Goal: Task Accomplishment & Management: Use online tool/utility

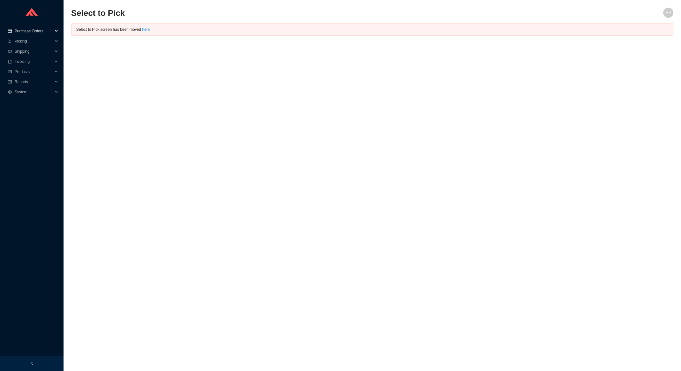
click at [56, 33] on div "Purchase Orders" at bounding box center [31, 31] width 63 height 10
click at [27, 43] on link "Search" at bounding box center [21, 41] width 12 height 4
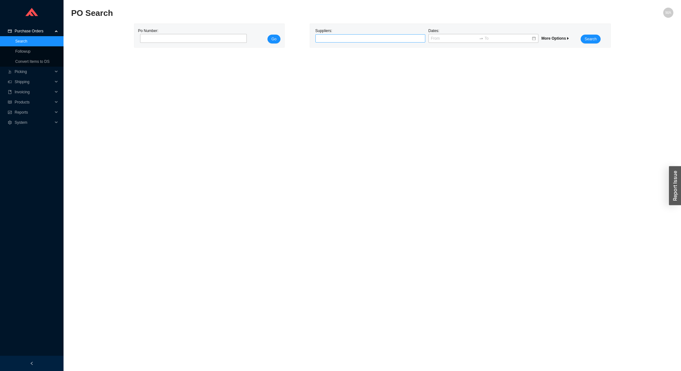
click at [383, 40] on div at bounding box center [368, 38] width 102 height 6
type input "LATOSCANA"
click at [404, 83] on main "PO Search MA Po Number: Go Suppliers: Dates: More Options Search" at bounding box center [372, 190] width 602 height 364
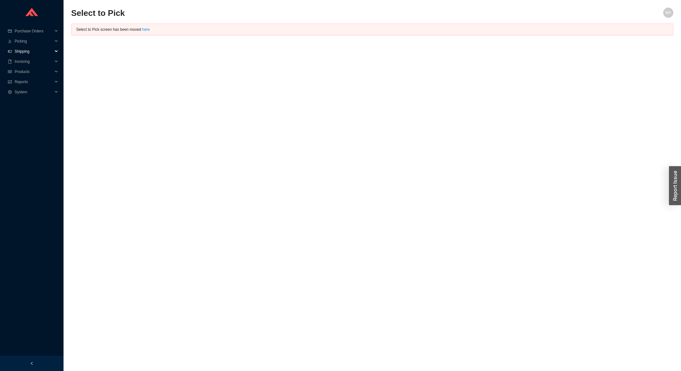
click at [28, 53] on span "Shipping" at bounding box center [34, 51] width 38 height 10
click at [31, 71] on link "Ship Parcel" at bounding box center [24, 72] width 19 height 4
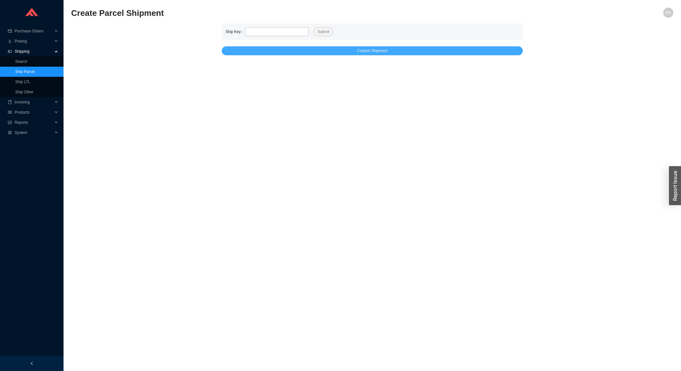
click at [357, 49] on span "Custom Shipment" at bounding box center [372, 51] width 30 height 6
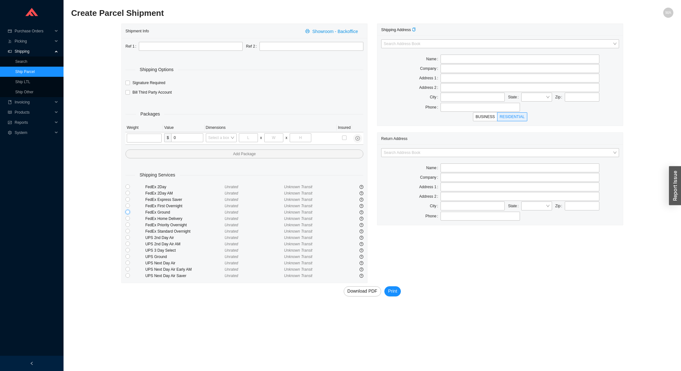
click at [126, 213] on input "radio" at bounding box center [127, 212] width 4 height 4
radio input "true"
click at [182, 51] on input "text" at bounding box center [191, 46] width 104 height 9
type input "Home and Stone"
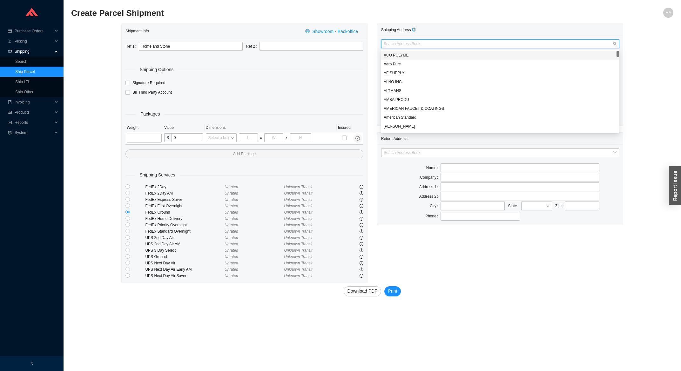
click at [411, 44] on input "search" at bounding box center [498, 44] width 229 height 8
click at [468, 30] on div "Shipping Address" at bounding box center [500, 30] width 238 height 12
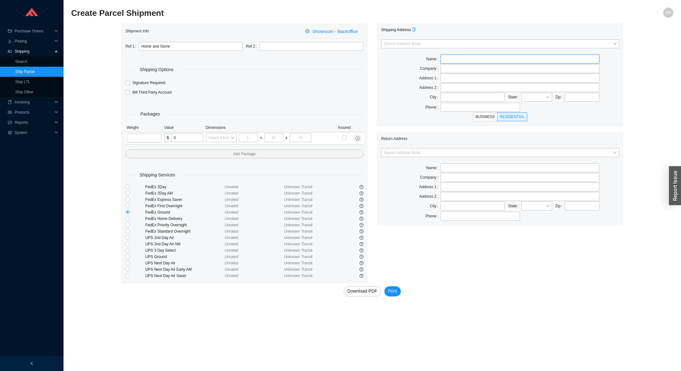
click at [468, 58] on input "text" at bounding box center [519, 59] width 158 height 9
type input "l"
click at [480, 246] on div "Shipping Address Search Address Book Name l Company Address 1 Address 2 City St…" at bounding box center [500, 153] width 256 height 260
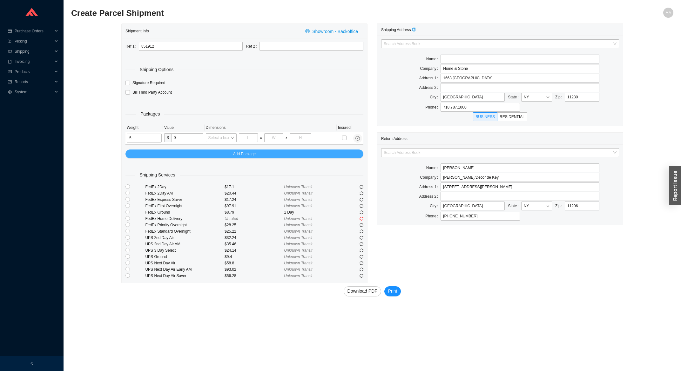
type input "5"
click at [237, 154] on span "Add Package" at bounding box center [244, 154] width 23 height 6
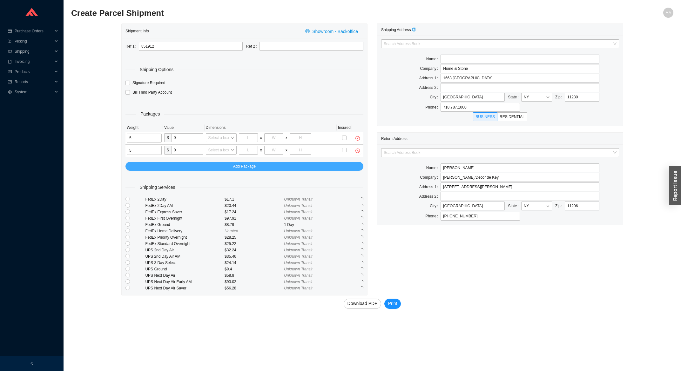
type input "5"
click at [175, 170] on button "Add Package" at bounding box center [244, 166] width 238 height 9
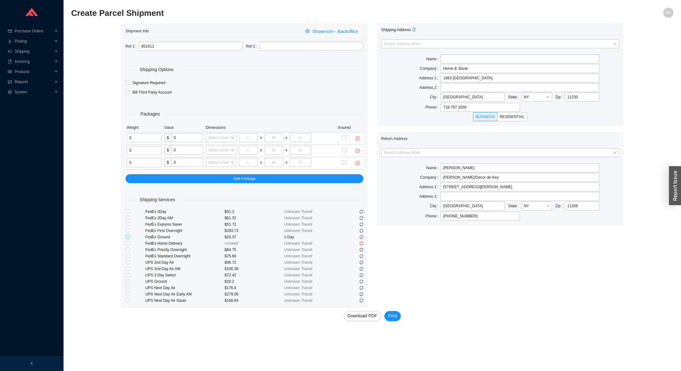
type input "5"
click at [127, 238] on input "radio" at bounding box center [127, 237] width 4 height 4
radio input "true"
click at [352, 317] on span "Download PDF" at bounding box center [362, 315] width 30 height 7
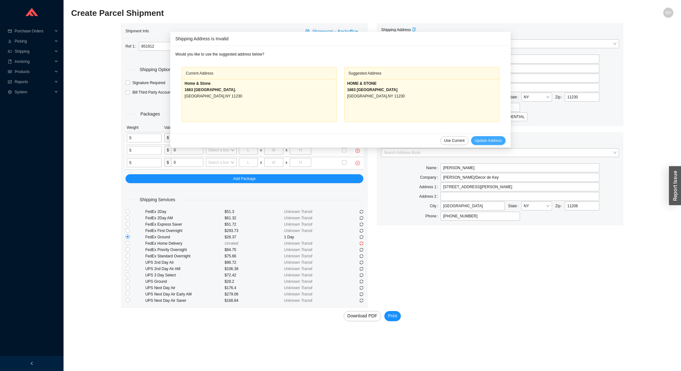
click at [483, 143] on span "Update Address" at bounding box center [488, 140] width 27 height 6
type input "HOME & STONE"
type input "1663 [GEOGRAPHIC_DATA]"
